Goal: Information Seeking & Learning: Check status

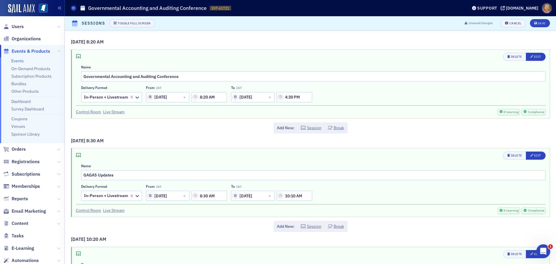
scroll to position [684, 0]
click at [541, 251] on icon "Open Intercom Messenger" at bounding box center [543, 251] width 10 height 10
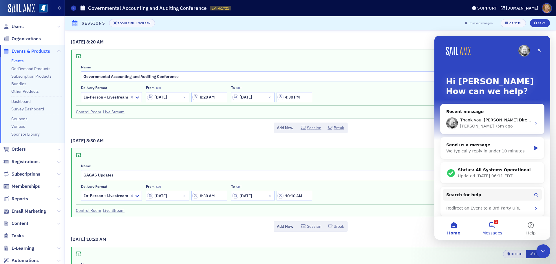
click at [494, 223] on button "1 Messages" at bounding box center [492, 227] width 39 height 23
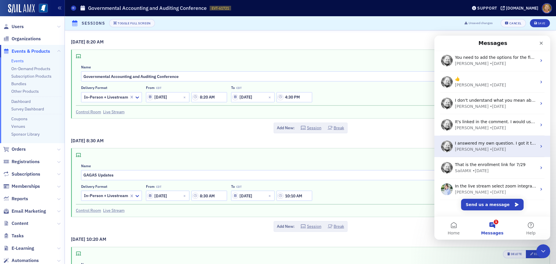
scroll to position [94, 0]
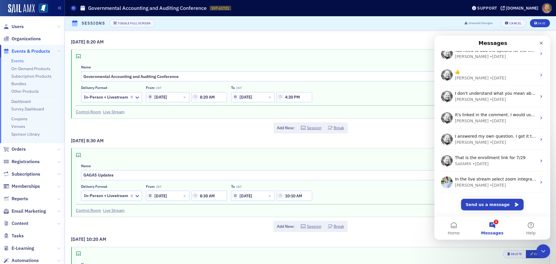
click at [432, 237] on h3 "[DATE] 10:20 AM" at bounding box center [310, 239] width 479 height 7
click at [541, 45] on icon "Close" at bounding box center [541, 43] width 5 height 5
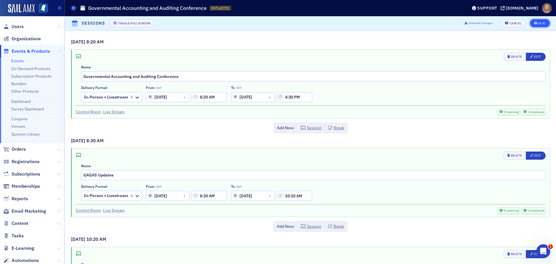
click at [538, 24] on div "Save" at bounding box center [542, 23] width 8 height 3
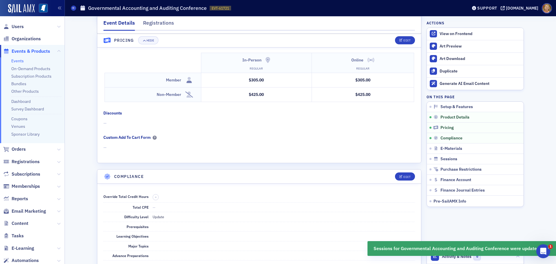
scroll to position [874, 0]
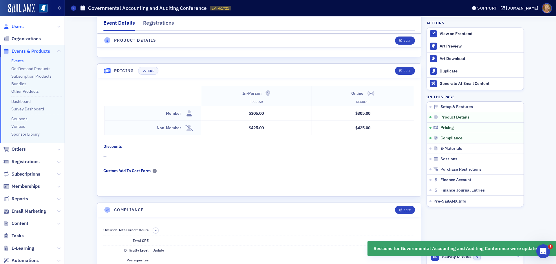
click at [19, 26] on span "Users" at bounding box center [18, 26] width 12 height 6
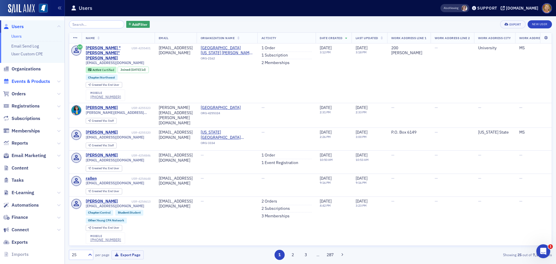
click at [35, 80] on span "Events & Products" at bounding box center [31, 81] width 39 height 6
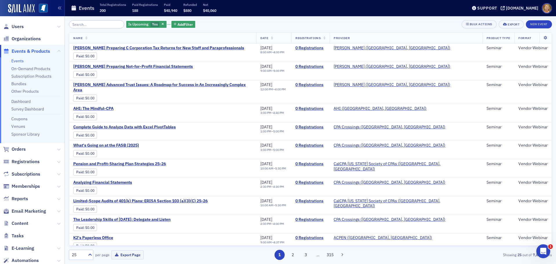
click at [111, 25] on input "search" at bounding box center [96, 24] width 55 height 8
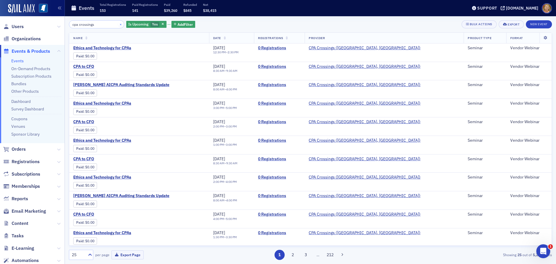
type input "cpa crossings"
click at [118, 24] on button "×" at bounding box center [120, 23] width 5 height 5
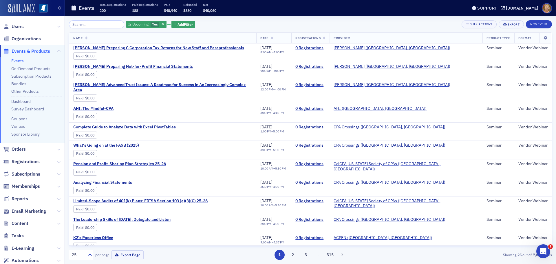
click at [31, 10] on img at bounding box center [21, 8] width 27 height 9
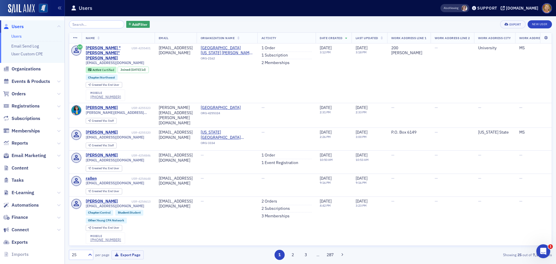
click at [42, 7] on img at bounding box center [43, 8] width 9 height 9
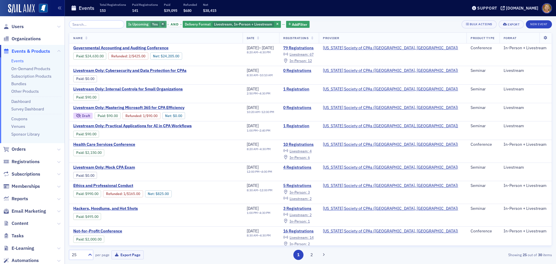
click at [160, 24] on span "button" at bounding box center [162, 24] width 5 height 5
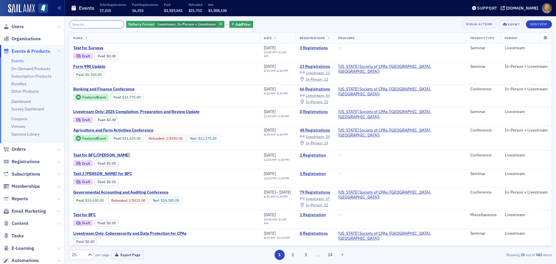
click at [113, 22] on input "search" at bounding box center [96, 24] width 55 height 8
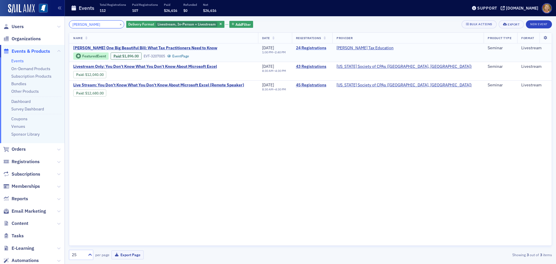
type input "don farmer"
click at [328, 49] on link "24 Registrations" at bounding box center [312, 47] width 32 height 5
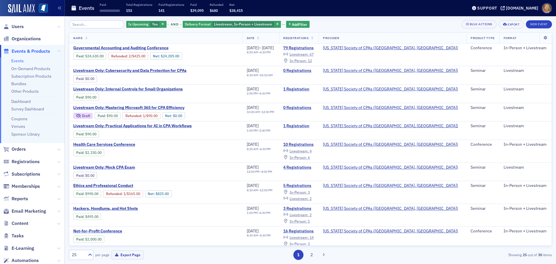
click at [95, 23] on input "search" at bounding box center [96, 24] width 55 height 8
click at [162, 23] on icon "button" at bounding box center [163, 24] width 2 height 3
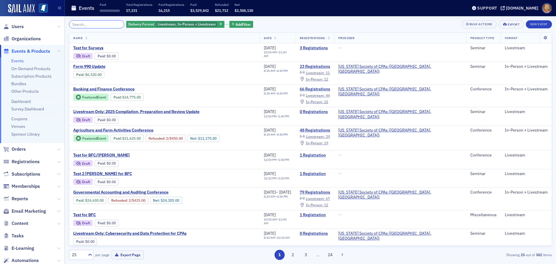
click at [102, 24] on input "search" at bounding box center [96, 24] width 55 height 8
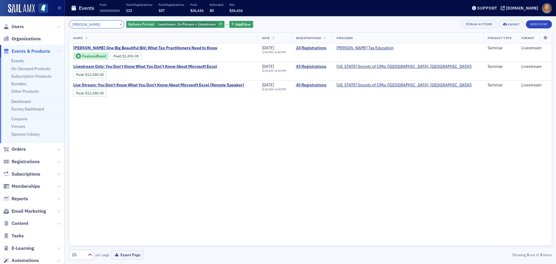
type input "don farmer"
